Goal: Task Accomplishment & Management: Use online tool/utility

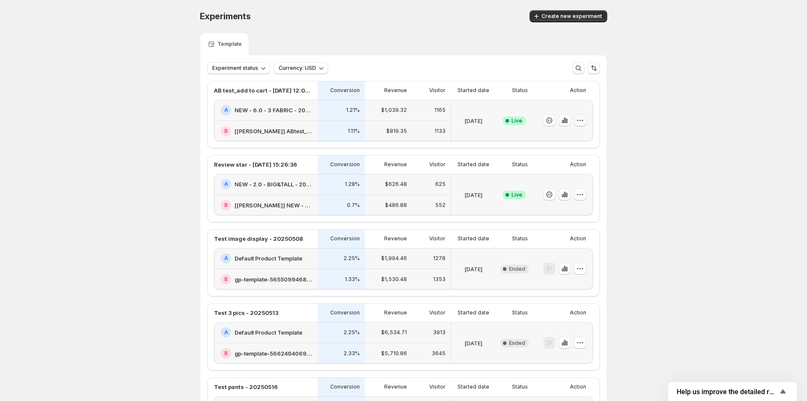
click at [582, 121] on icon "button" at bounding box center [580, 120] width 9 height 9
click at [290, 109] on h2 "NEW - 6.0 - 3 FABRIC - 20250722" at bounding box center [274, 110] width 78 height 9
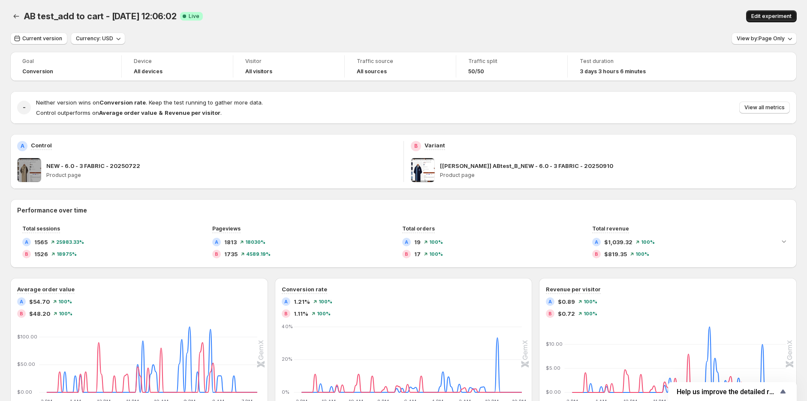
click at [763, 10] on button "Edit experiment" at bounding box center [771, 16] width 51 height 12
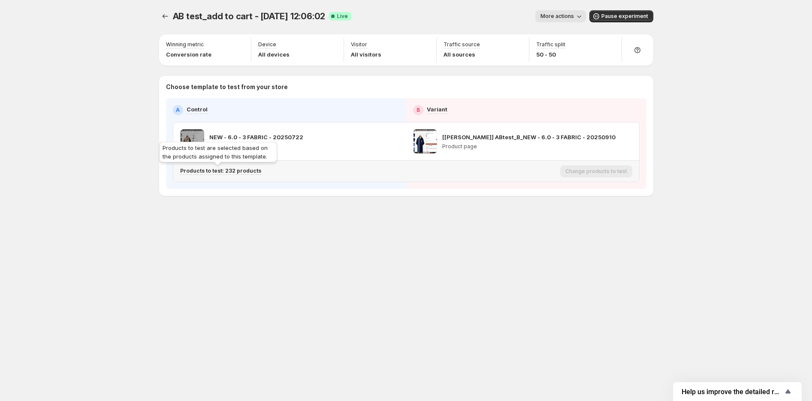
click at [217, 171] on p "Products to test: 232 products" at bounding box center [220, 171] width 81 height 7
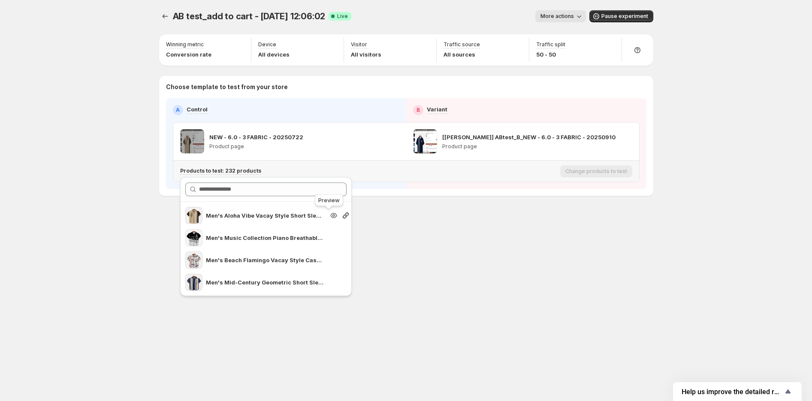
click at [329, 217] on icon "Search for and select a customer segment" at bounding box center [333, 215] width 9 height 9
